Goal: Book appointment/travel/reservation

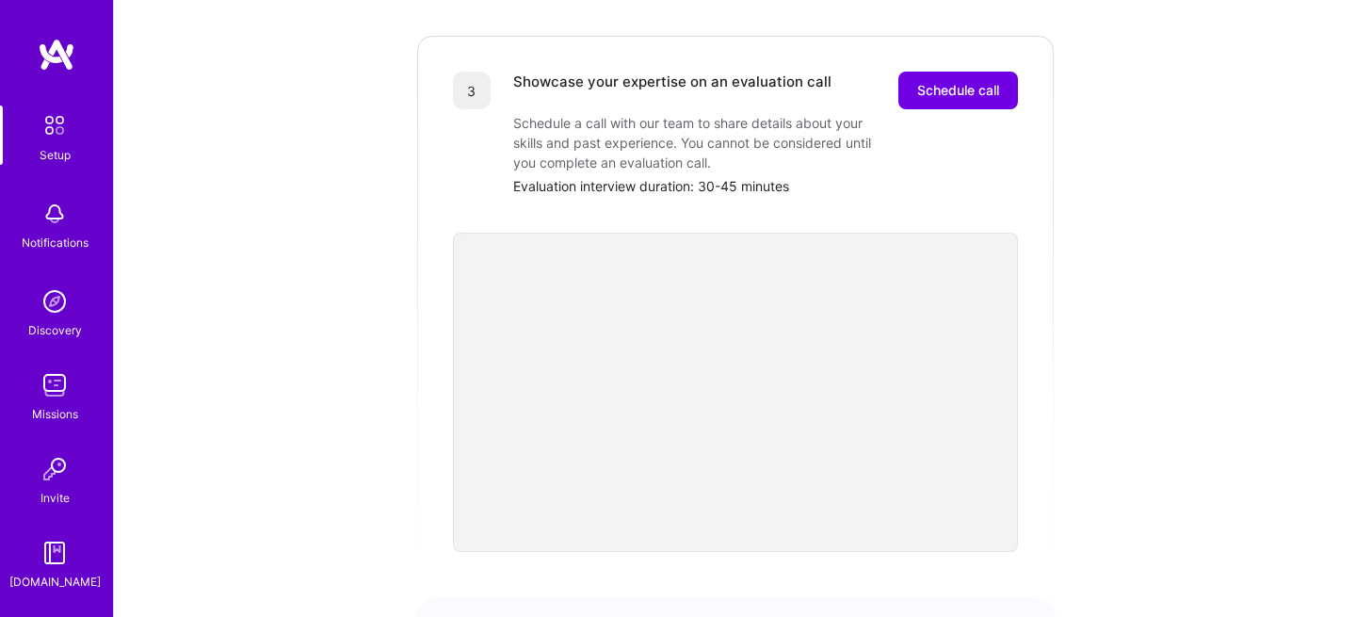
scroll to position [578, 0]
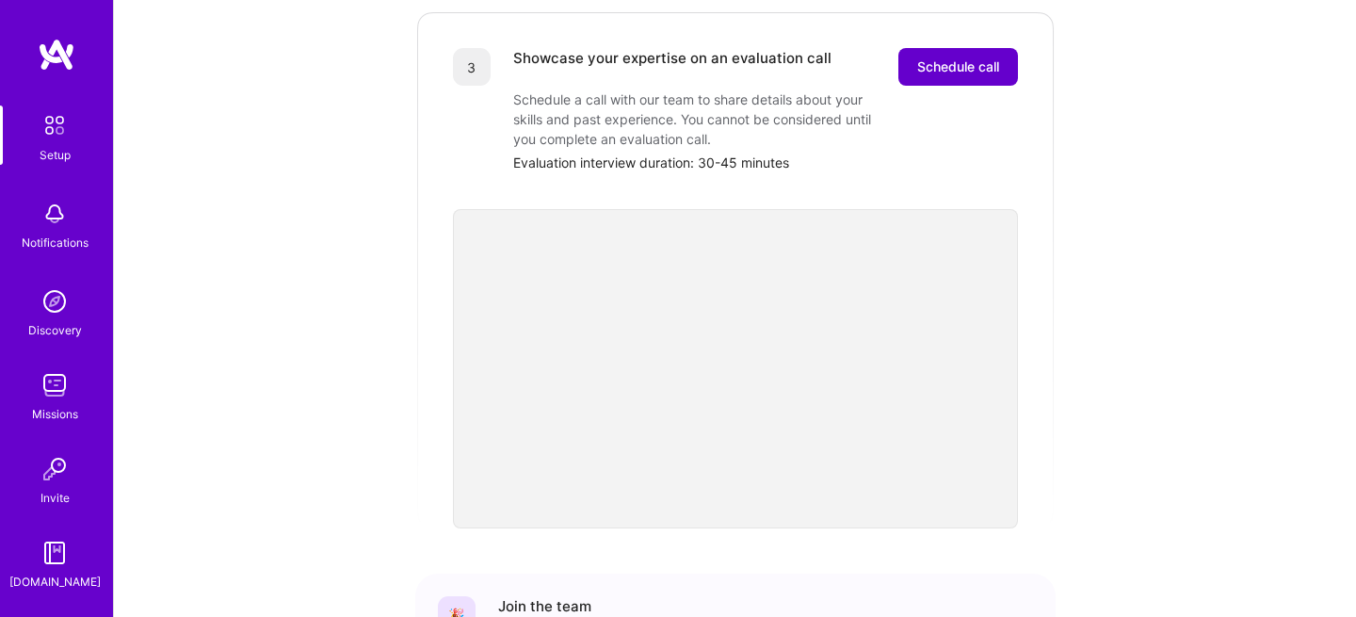
click at [961, 57] on span "Schedule call" at bounding box center [958, 66] width 82 height 19
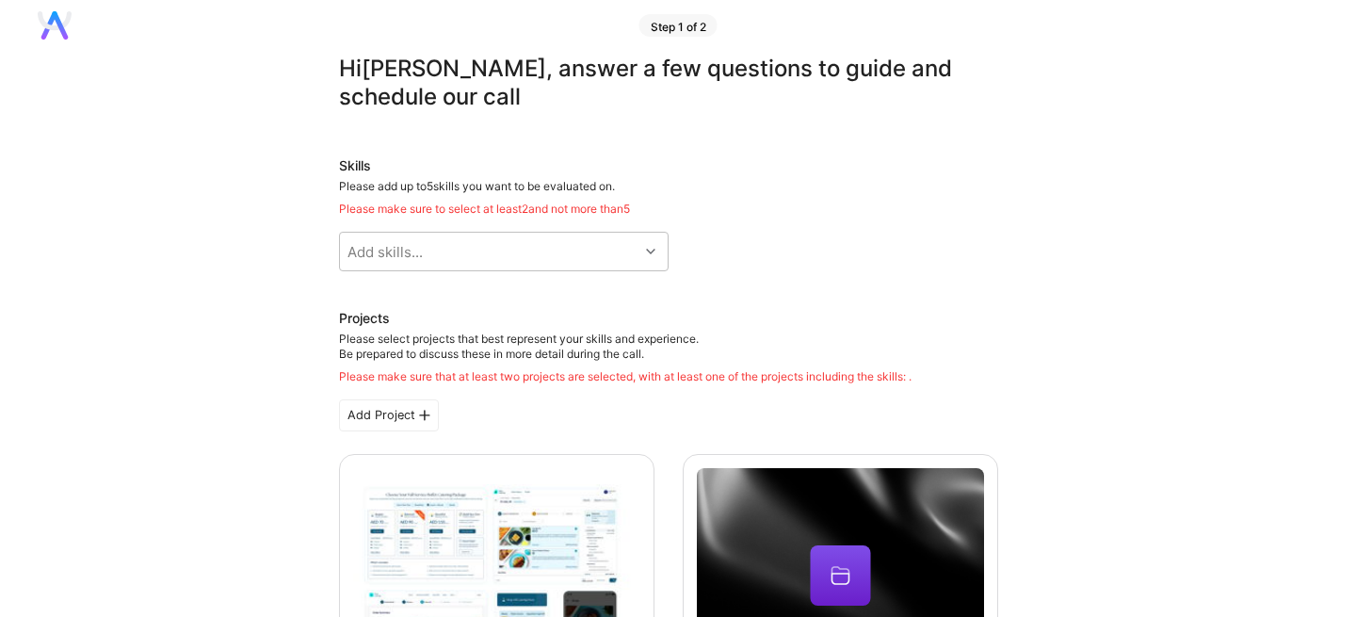
scroll to position [31, 0]
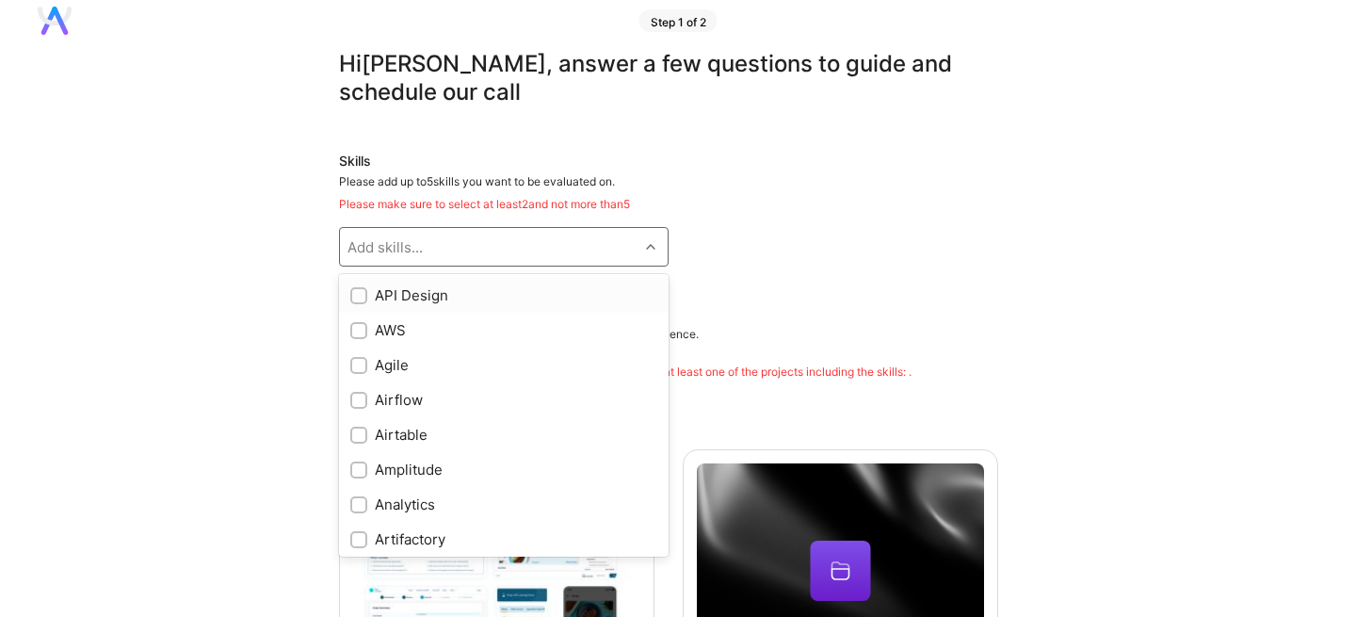
click at [508, 251] on div "Add skills..." at bounding box center [489, 247] width 299 height 38
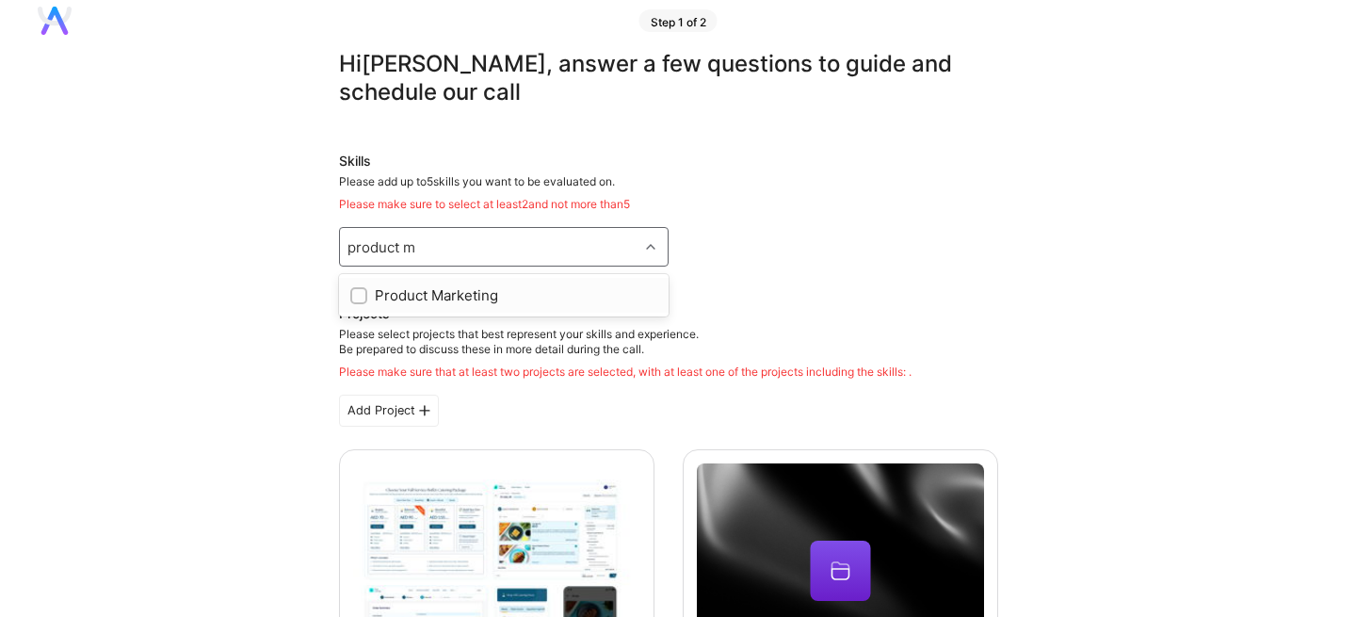
type input "product"
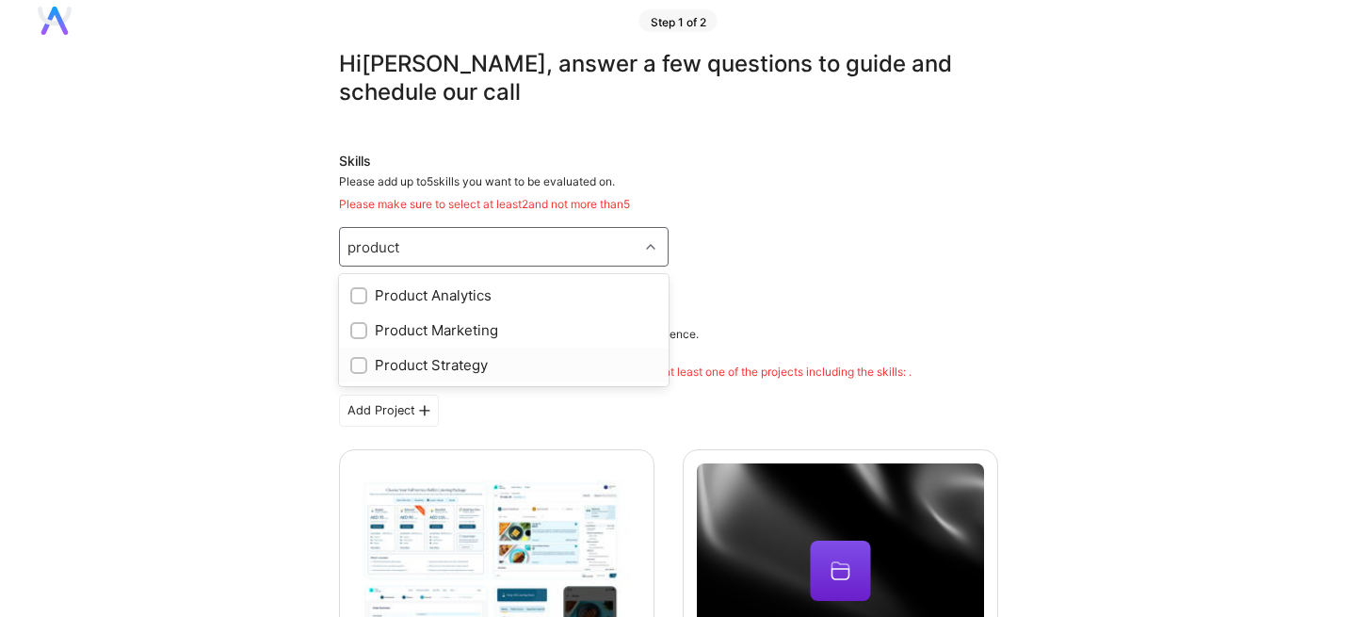
click at [489, 365] on div "Product Strategy" at bounding box center [503, 365] width 307 height 20
checkbox input "true"
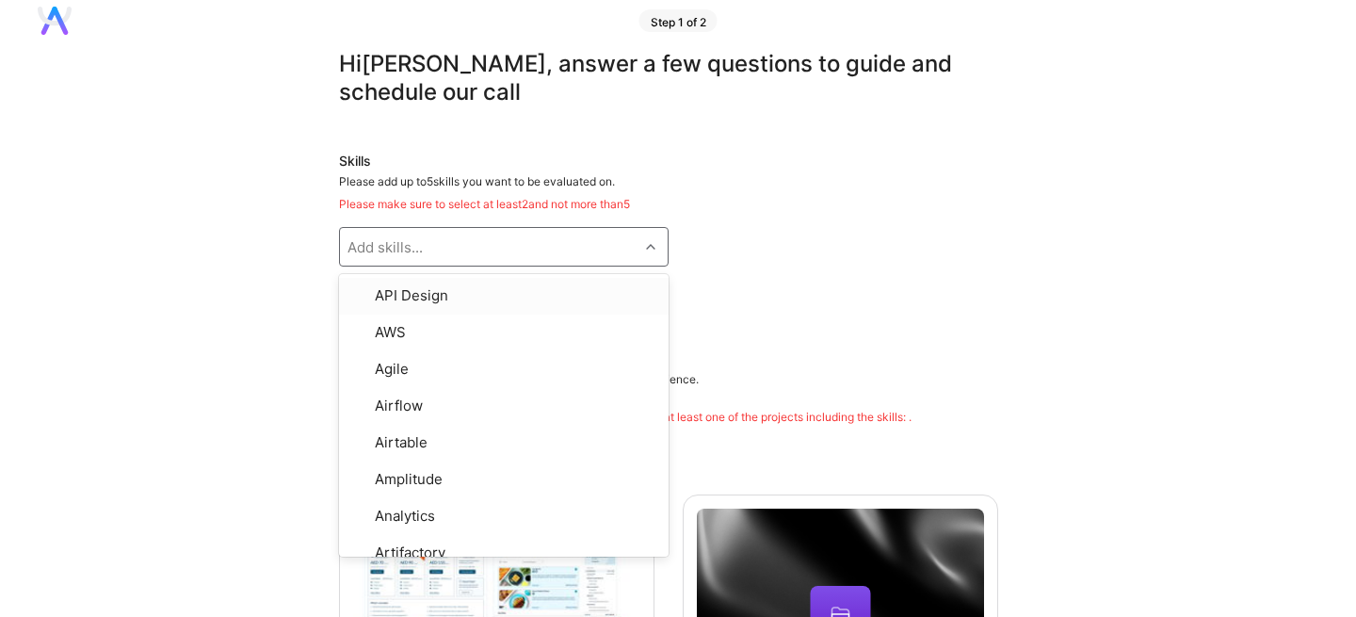
click at [491, 249] on div "Add skills..." at bounding box center [489, 247] width 299 height 38
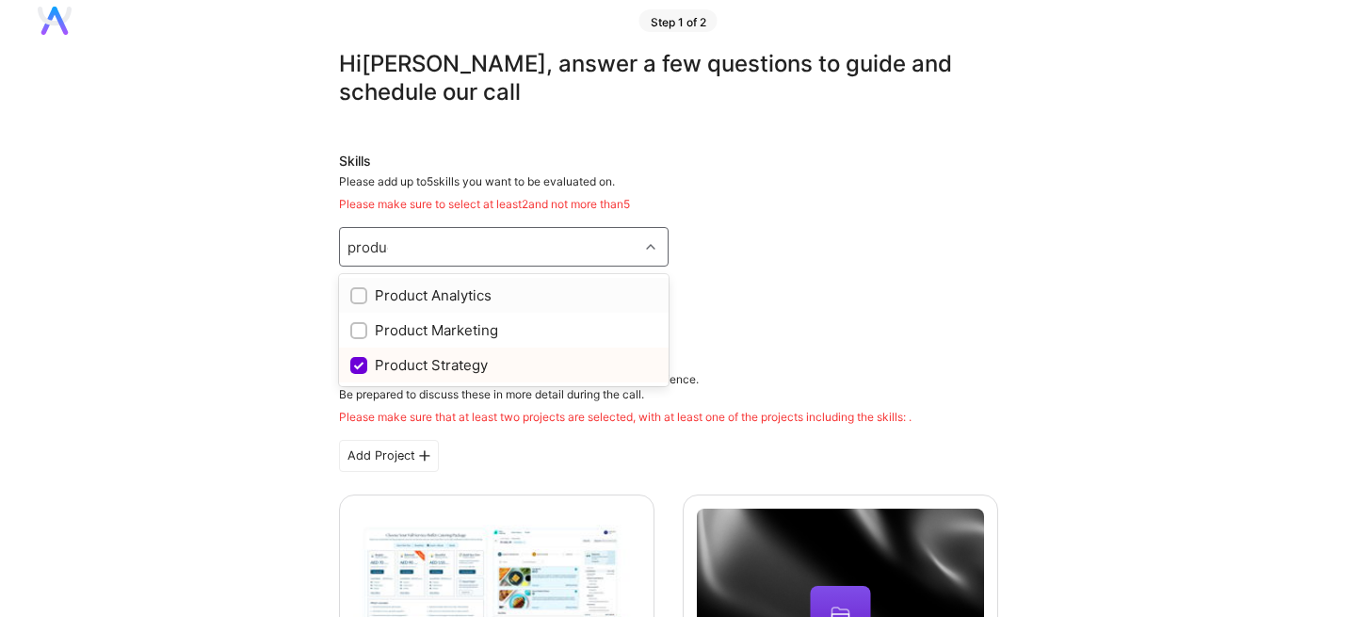
type input "product"
click at [450, 295] on div "Product Analytics" at bounding box center [503, 295] width 307 height 20
checkbox input "true"
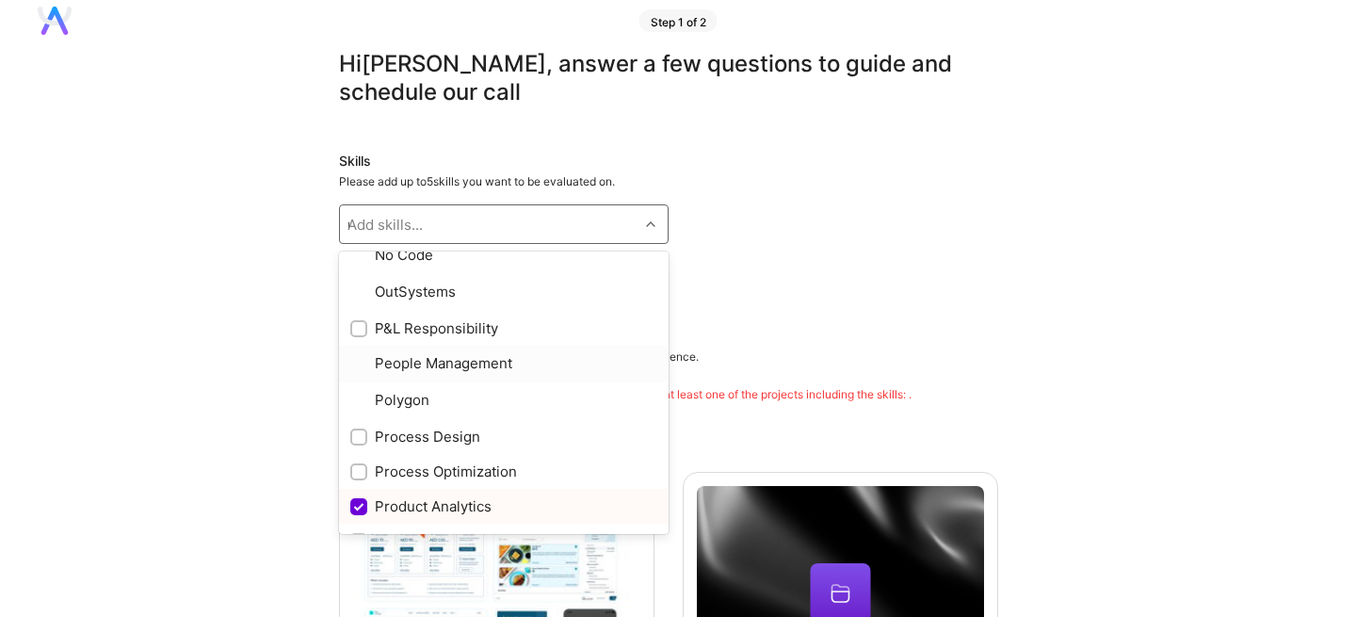
scroll to position [487, 0]
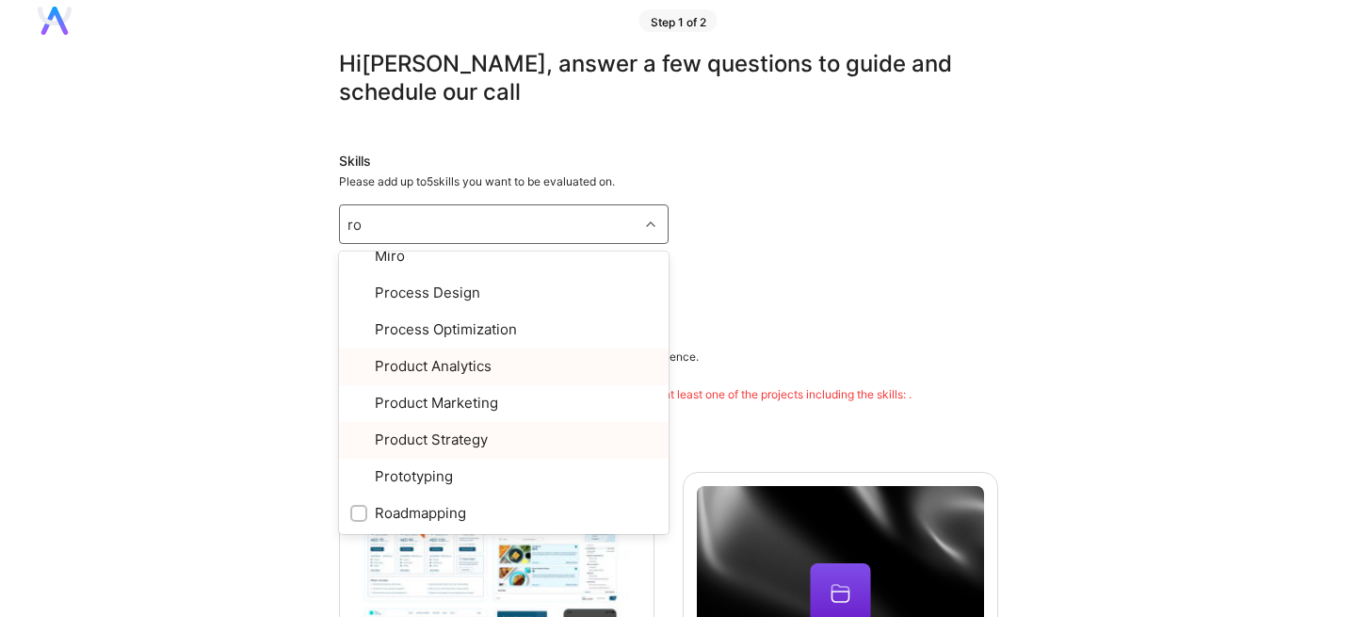
type input "roa"
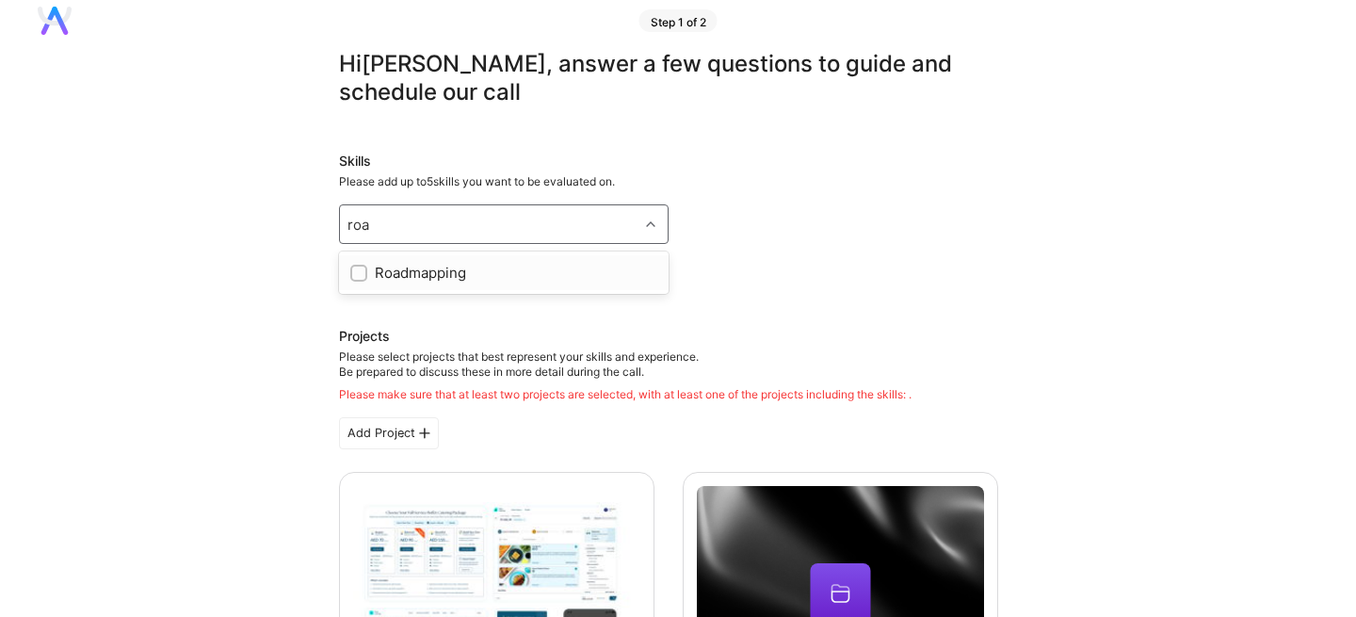
click at [457, 270] on div "Roadmapping" at bounding box center [503, 273] width 307 height 20
checkbox input "true"
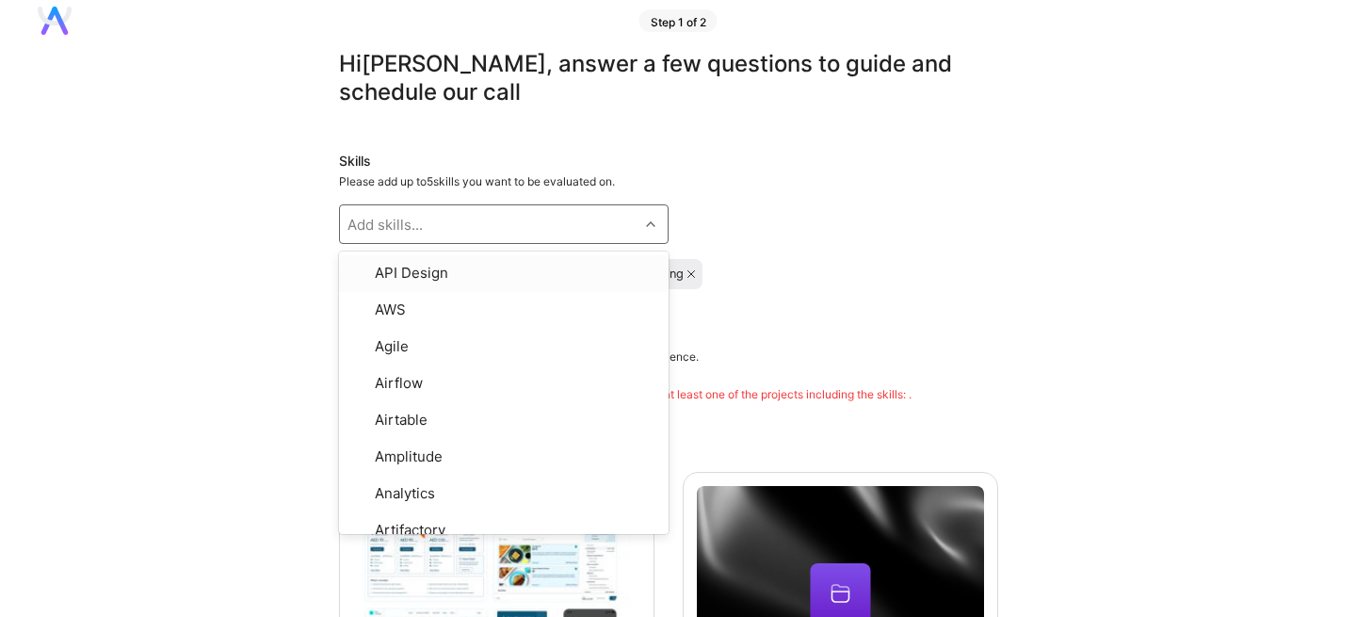
click at [449, 227] on div "Add skills..." at bounding box center [489, 224] width 299 height 38
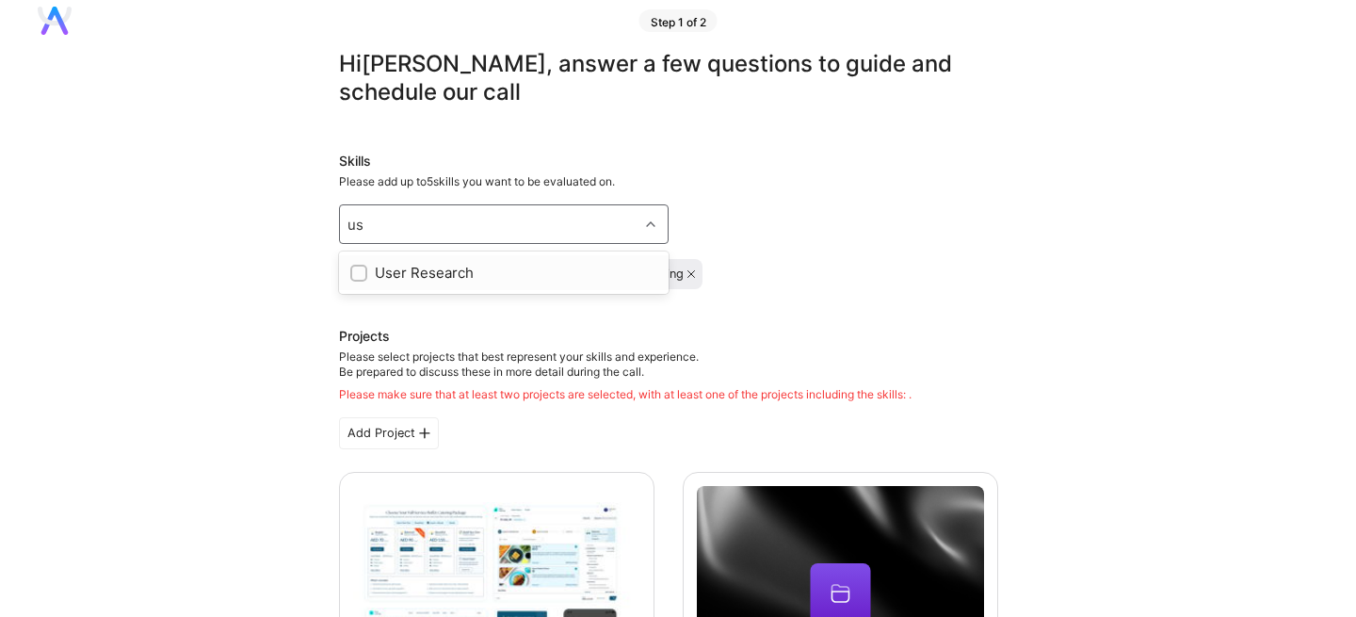
type input "u"
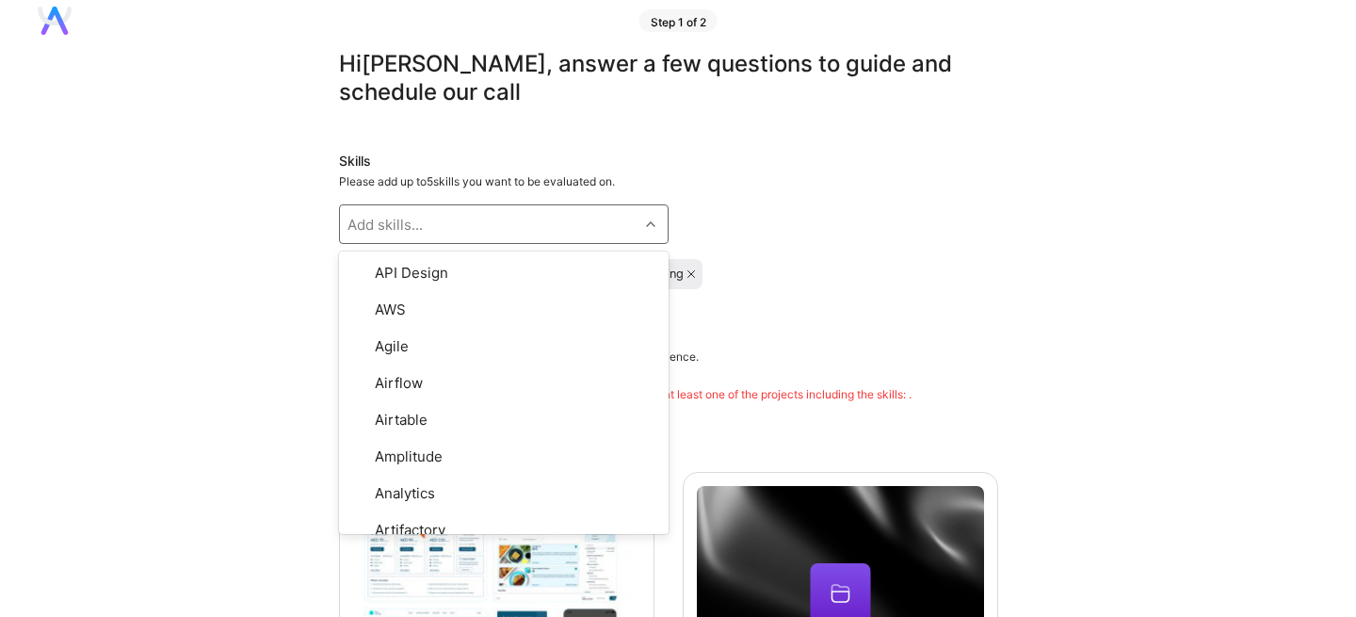
click at [926, 233] on div "Skills Please add up to 5 skills you want to be evaluated on. option Roadmappin…" at bounding box center [668, 221] width 659 height 138
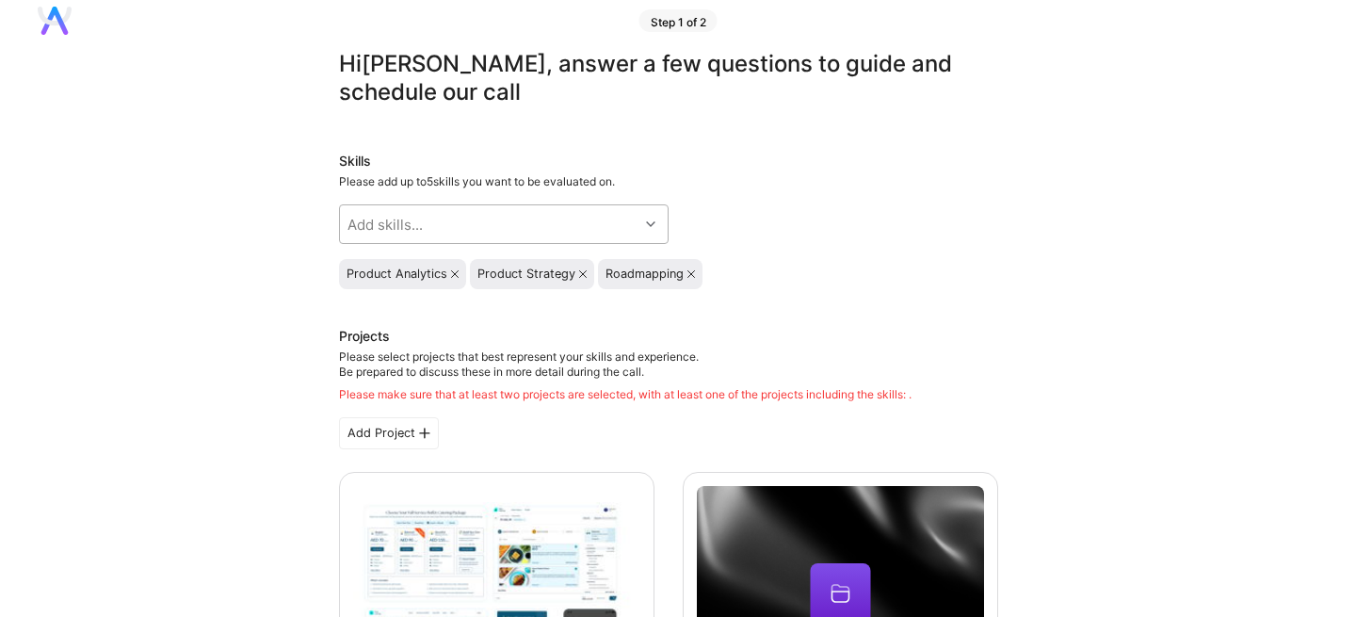
click at [550, 215] on div "Add skills..." at bounding box center [489, 224] width 299 height 38
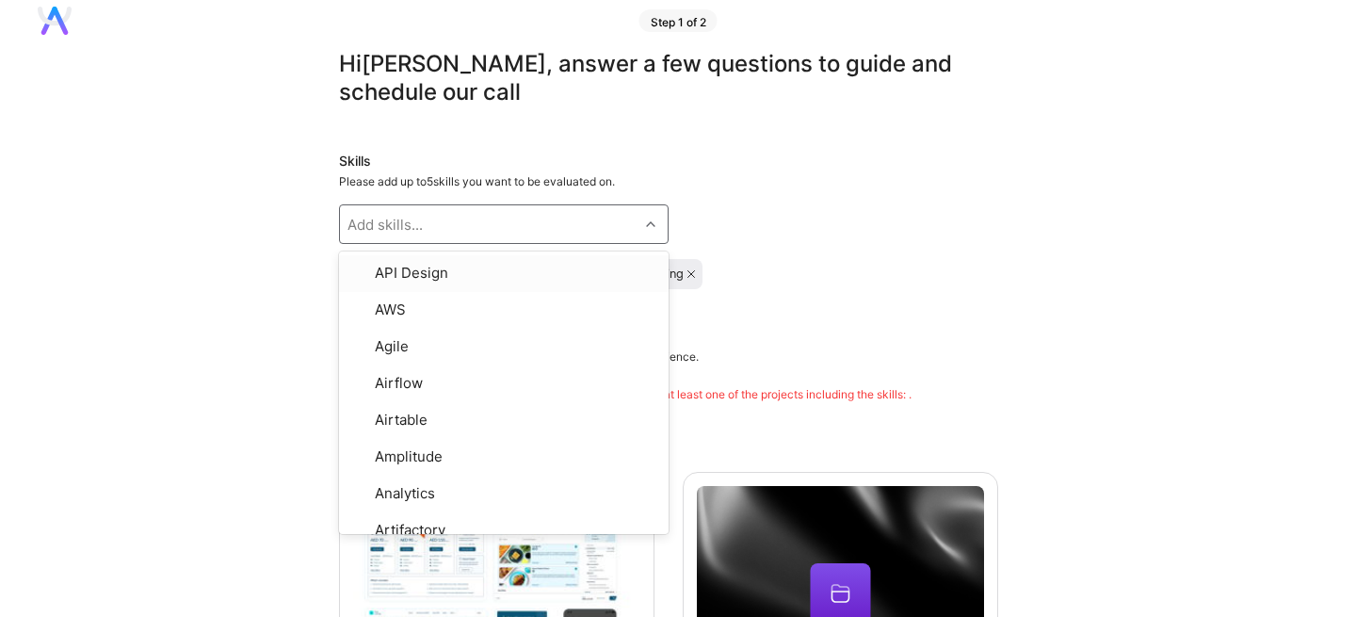
click at [857, 263] on div "Product Analytics Product Strategy Roadmapping" at bounding box center [668, 274] width 659 height 30
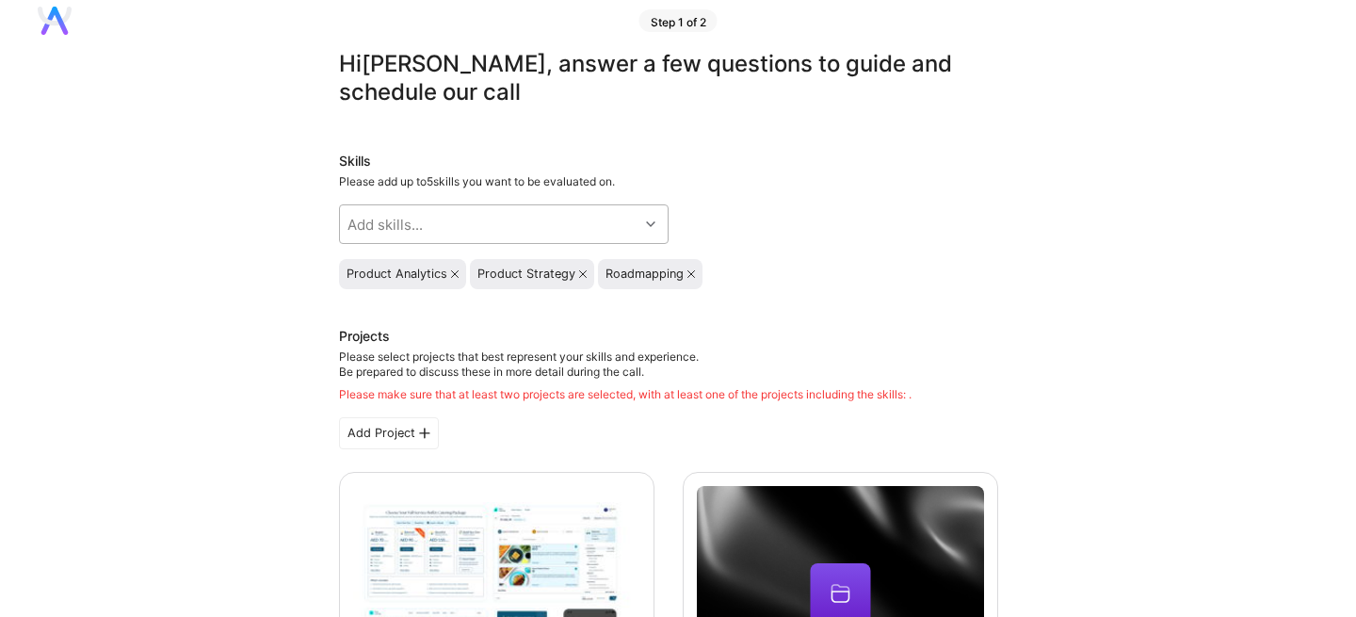
click at [495, 219] on div "Add skills..." at bounding box center [489, 224] width 299 height 38
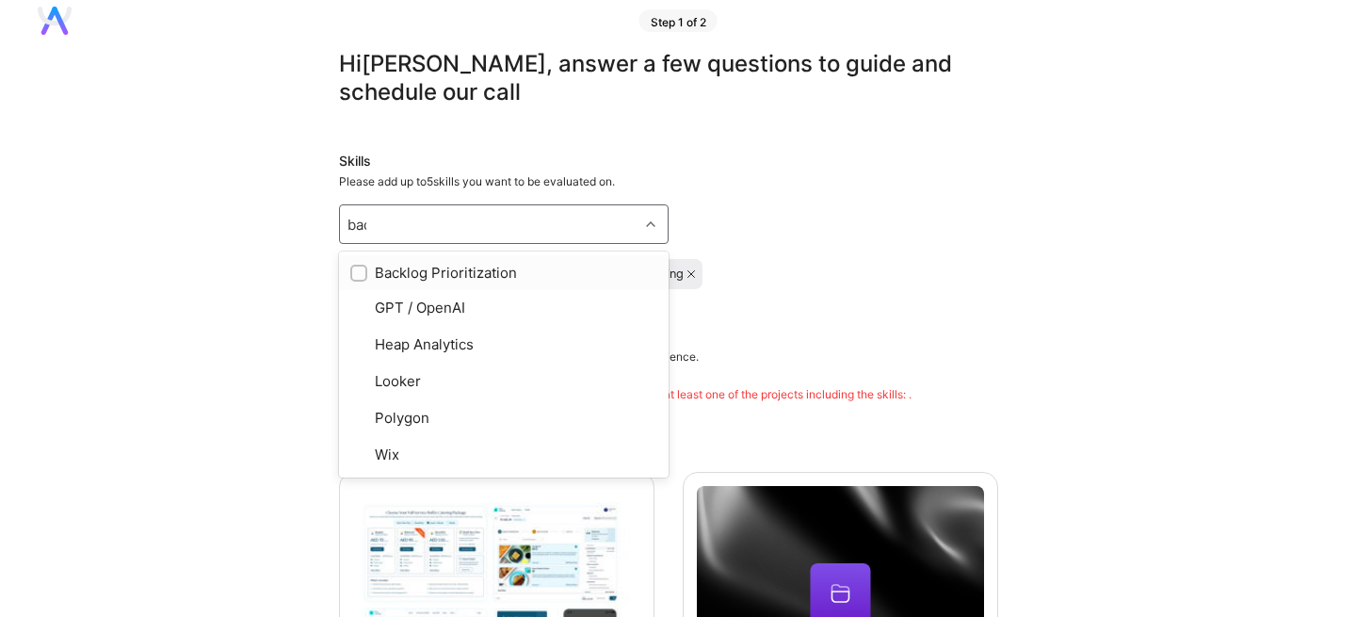
type input "back"
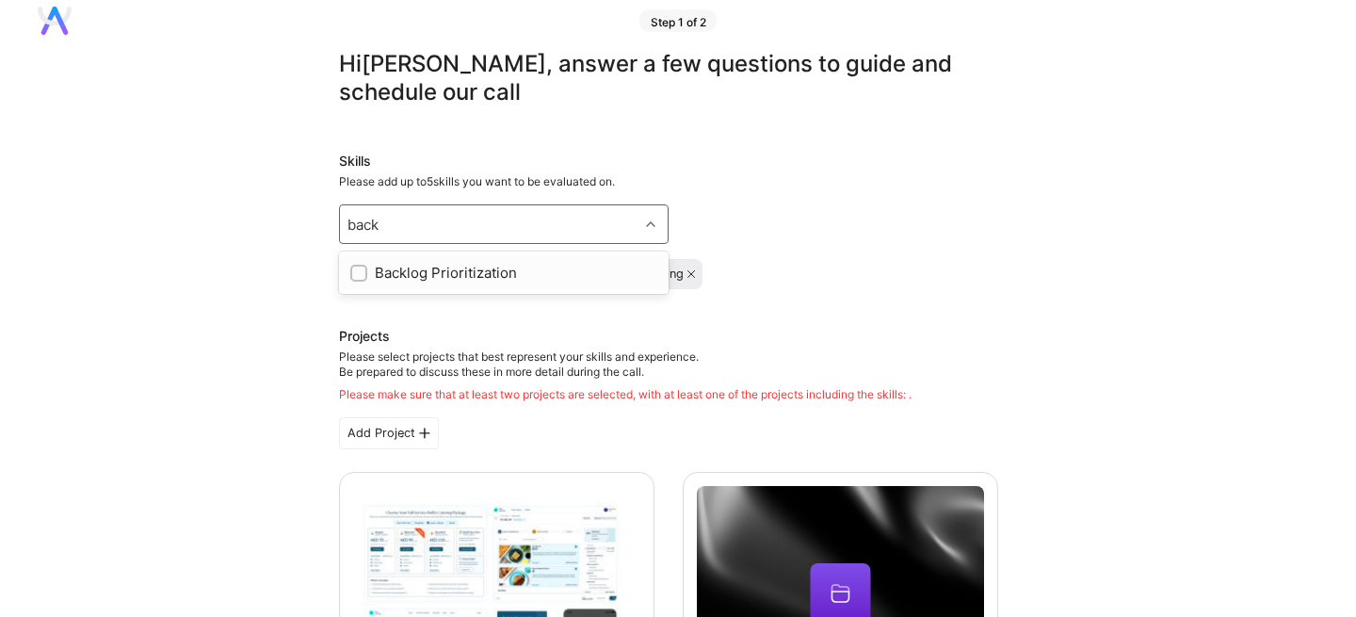
click at [478, 261] on div "Backlog Prioritization" at bounding box center [504, 272] width 330 height 35
checkbox input "true"
type input "m"
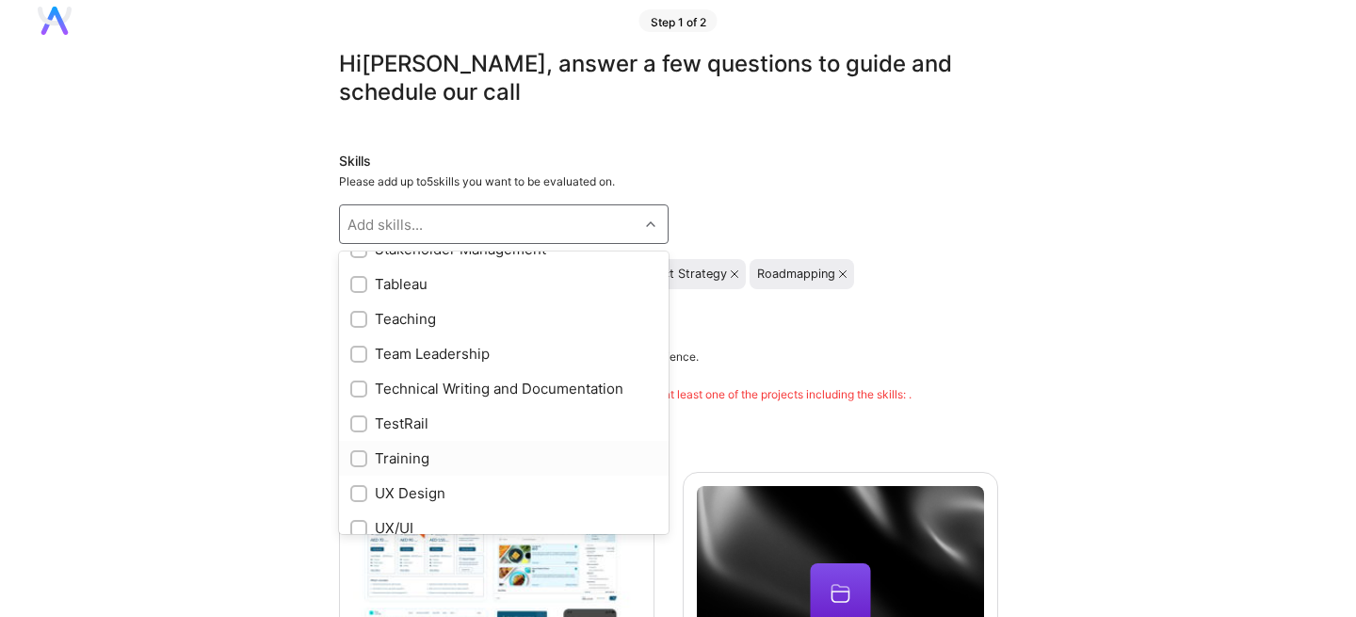
scroll to position [2250, 0]
click at [466, 355] on div "Team Leadership" at bounding box center [503, 358] width 307 height 20
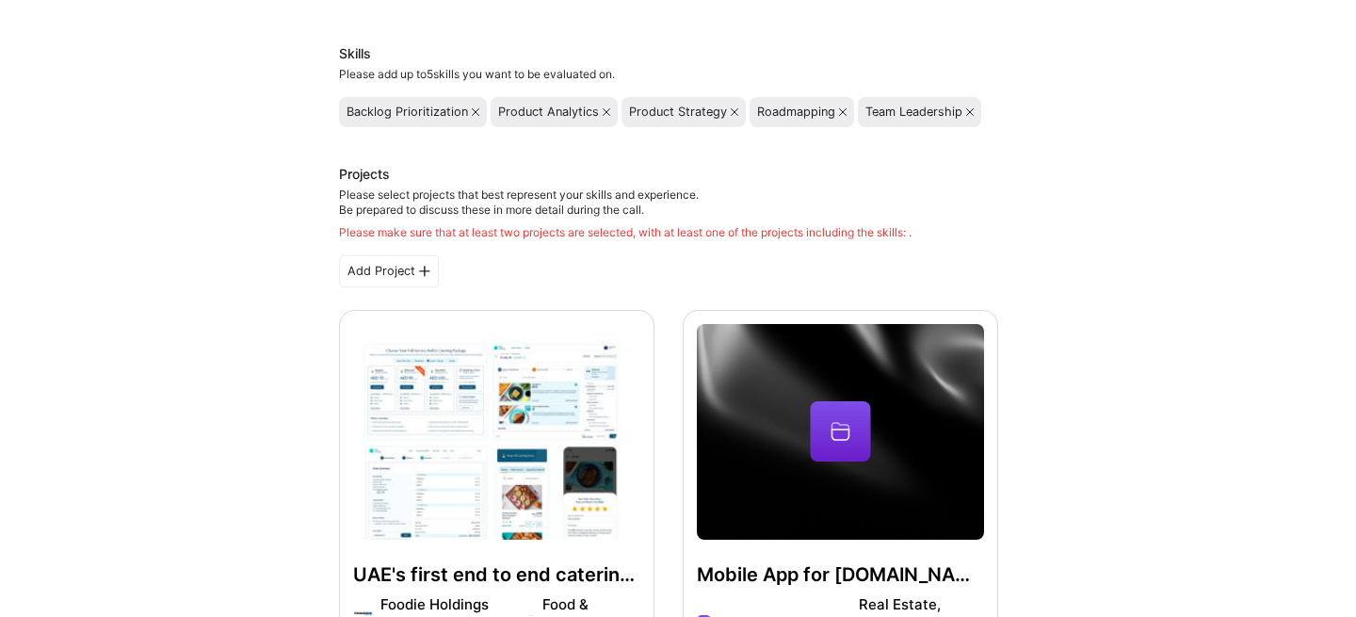
scroll to position [305, 0]
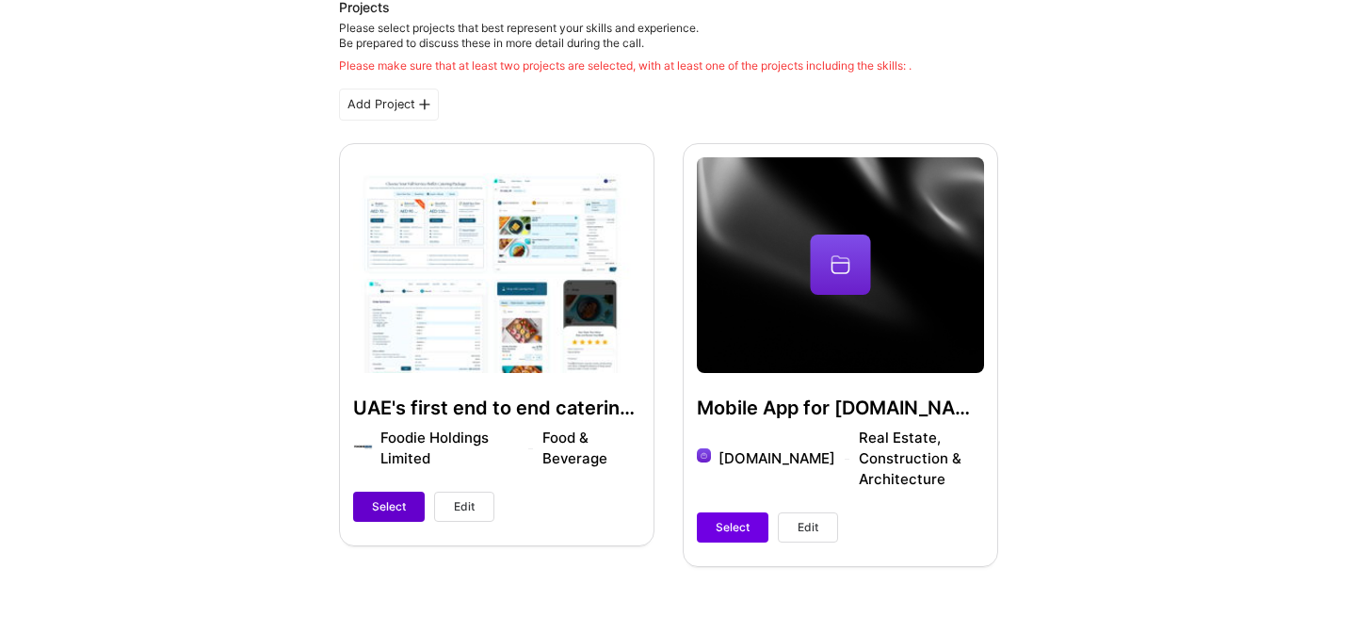
click at [389, 506] on span "Select" at bounding box center [389, 506] width 34 height 17
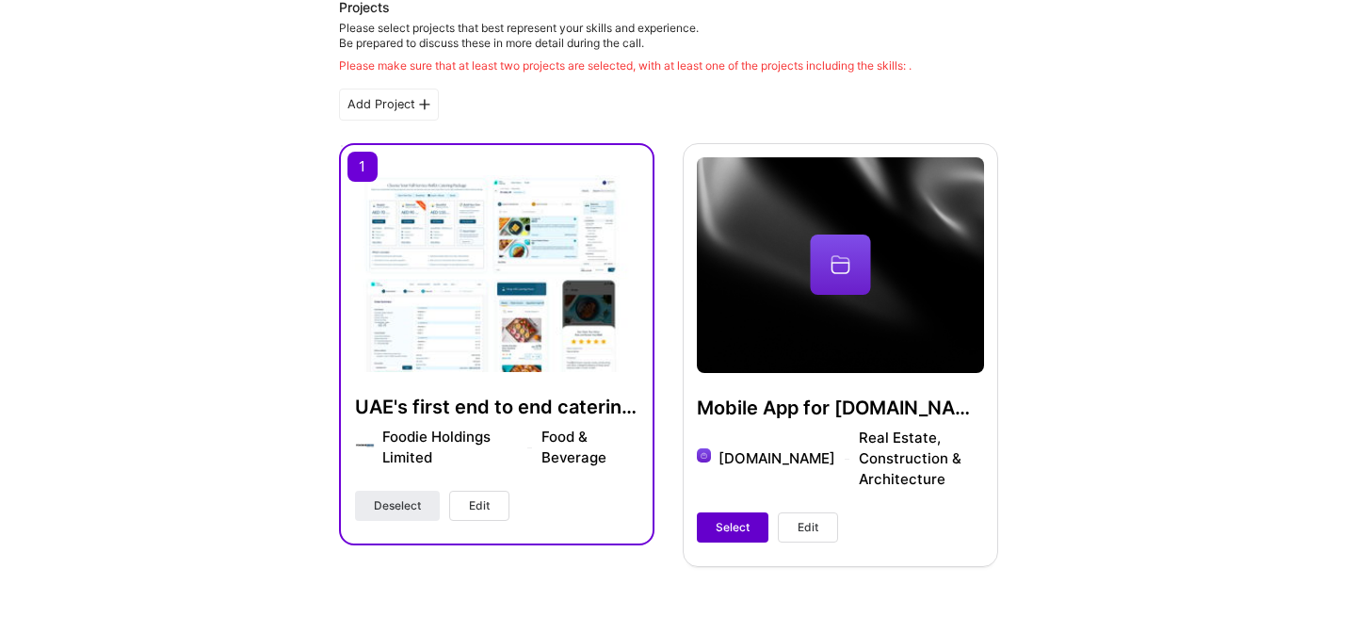
click at [733, 535] on span "Select" at bounding box center [733, 527] width 34 height 17
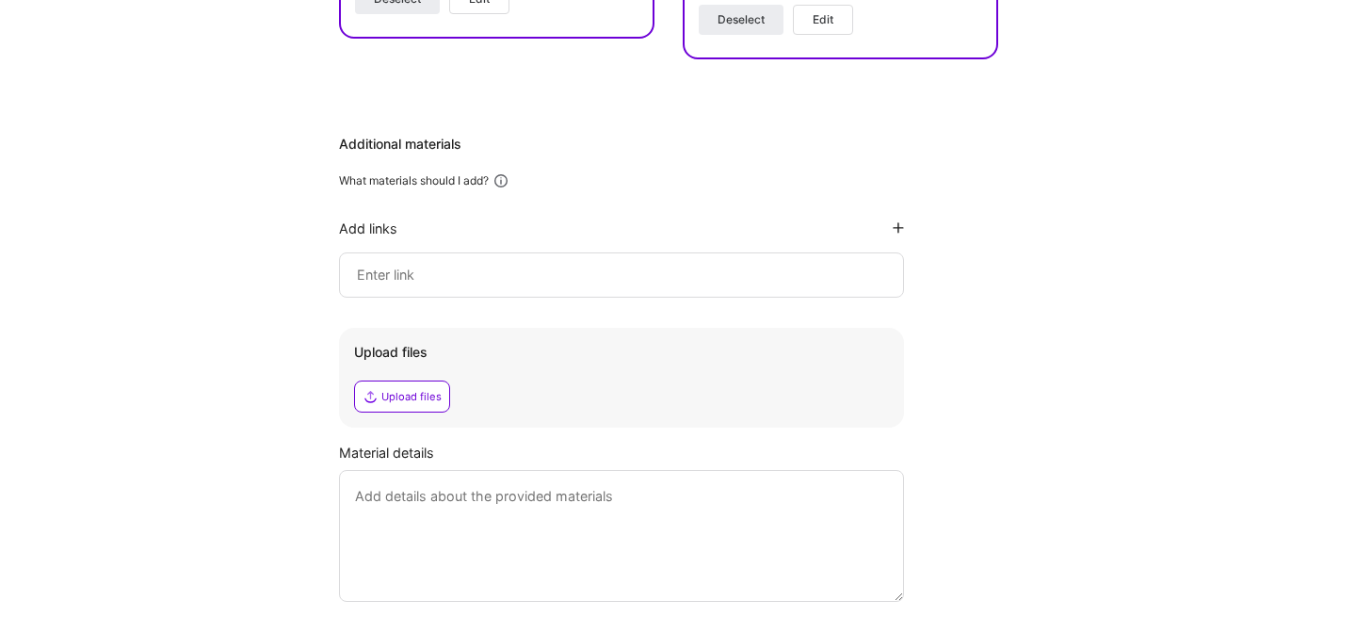
scroll to position [790, 0]
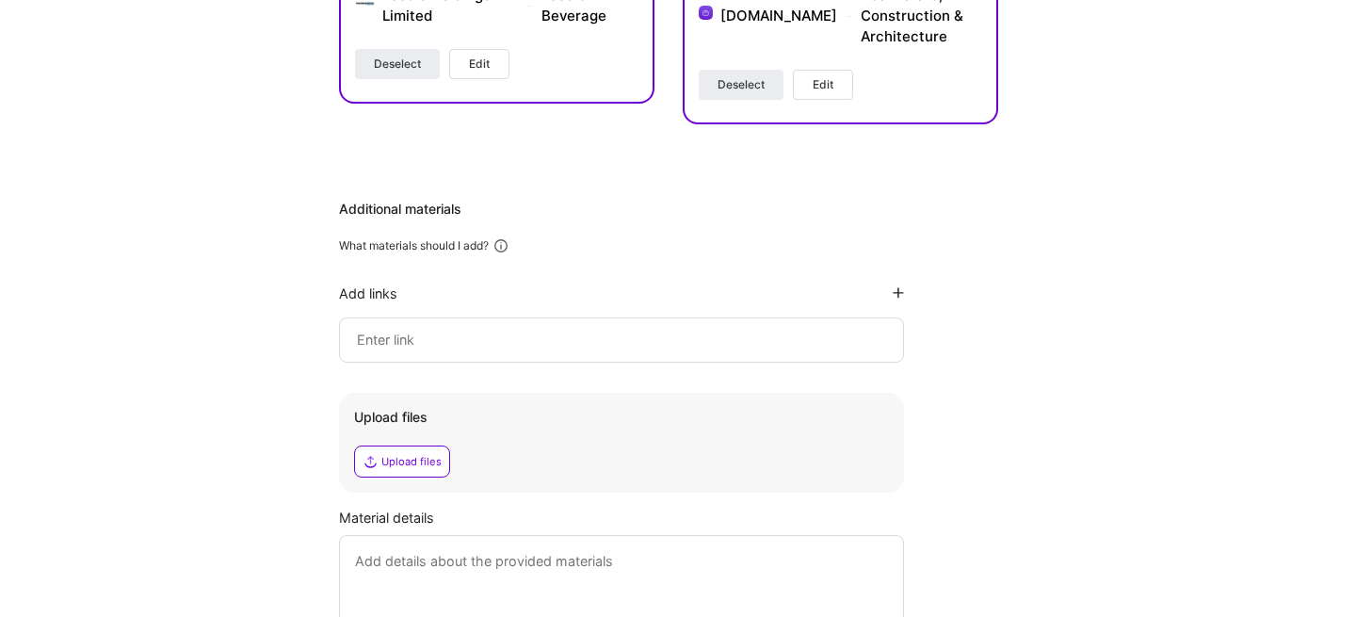
scroll to position [935, 0]
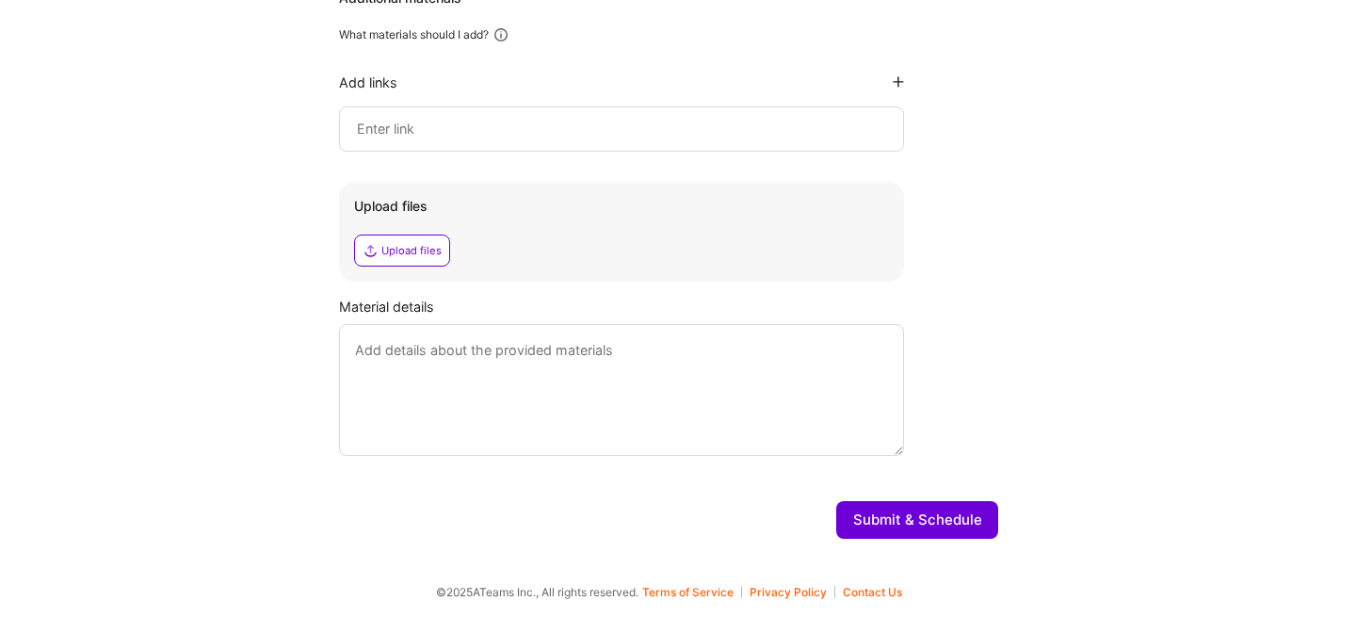
click at [939, 512] on button "Submit & Schedule" at bounding box center [917, 520] width 162 height 38
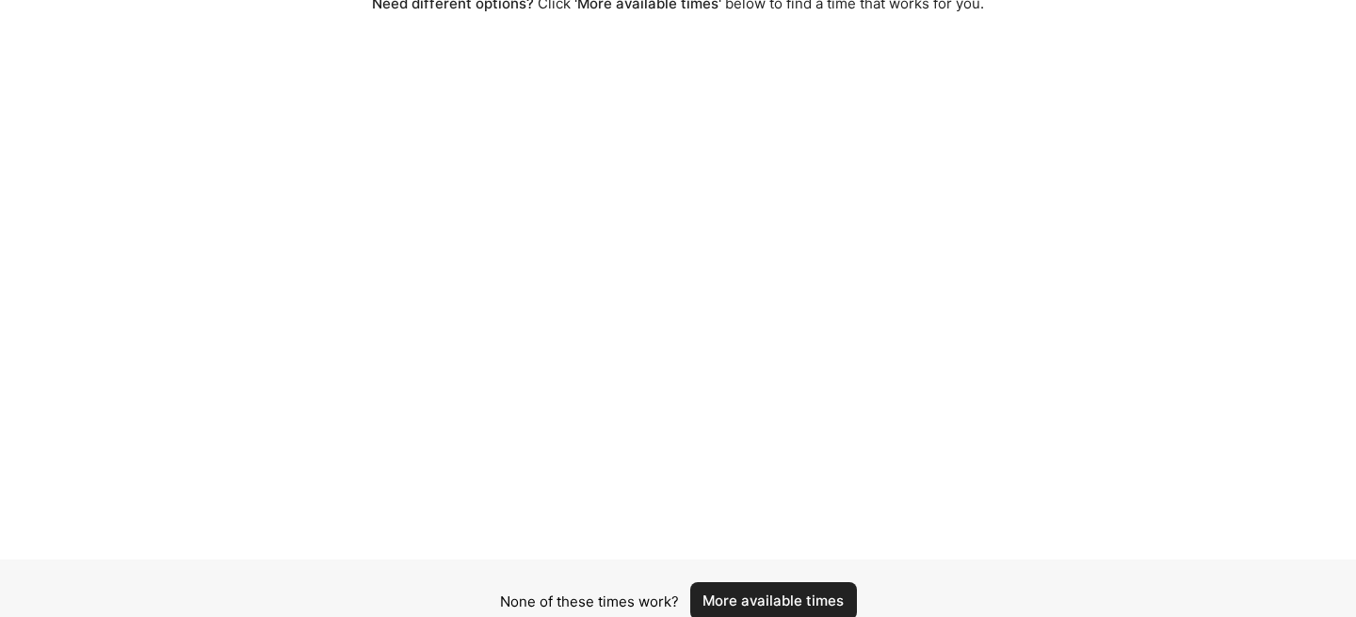
scroll to position [138, 0]
click at [732, 591] on button "More available times" at bounding box center [773, 600] width 167 height 38
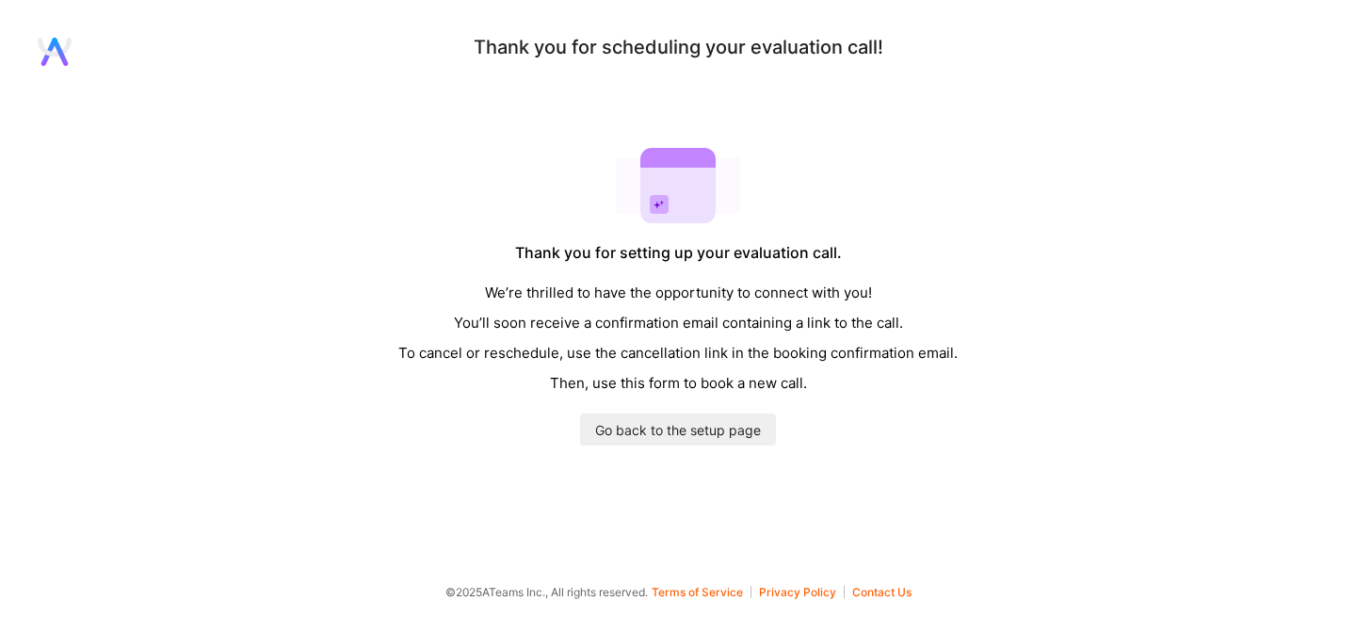
scroll to position [0, 0]
